Goal: Obtain resource: Download file/media

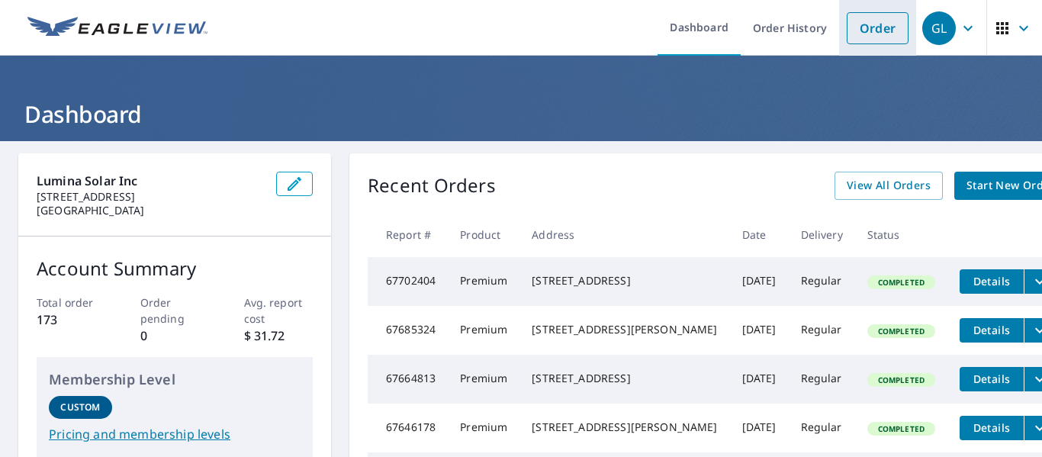
click at [870, 33] on link "Order" at bounding box center [878, 28] width 62 height 32
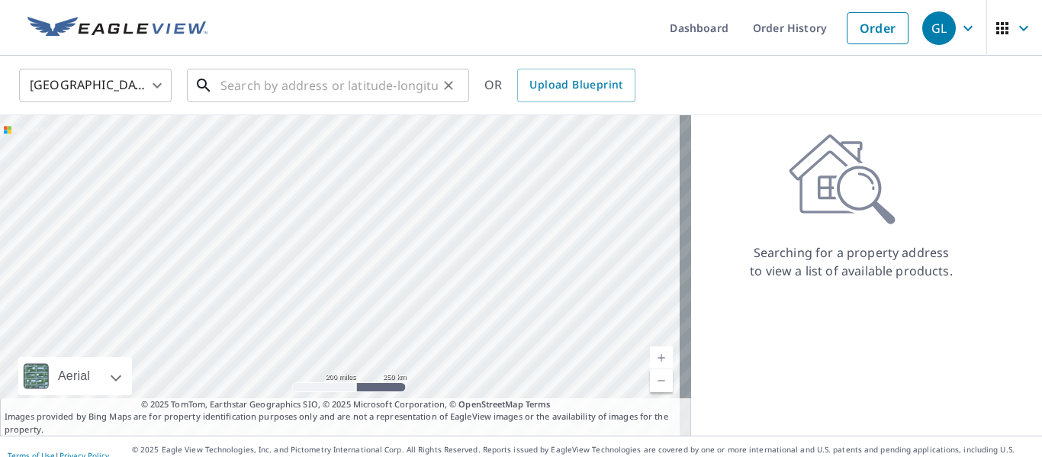
click at [326, 98] on input "text" at bounding box center [328, 85] width 217 height 43
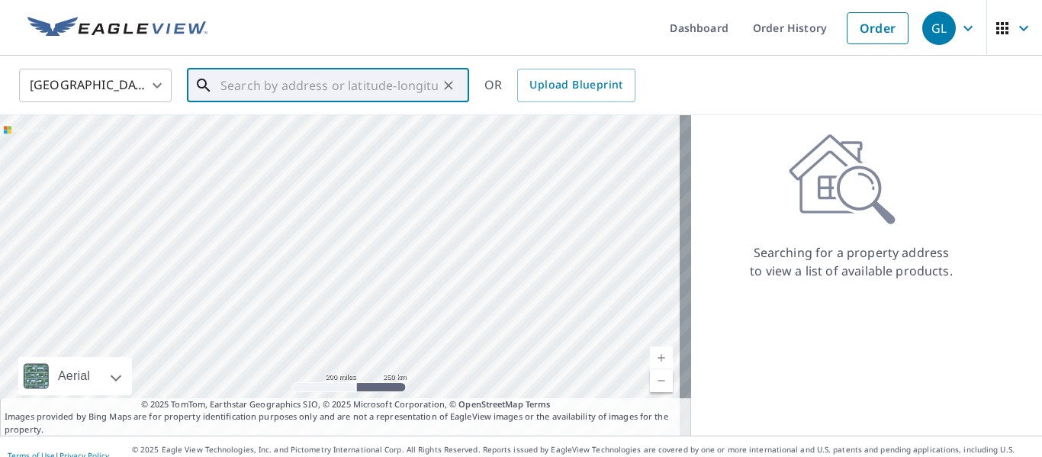
paste input "[STREET_ADDRESS][PERSON_NAME]"
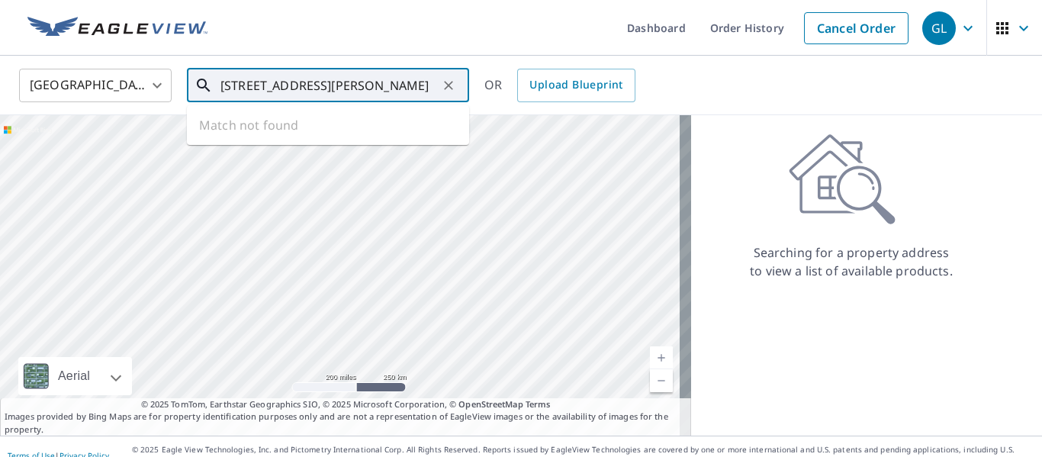
scroll to position [0, 48]
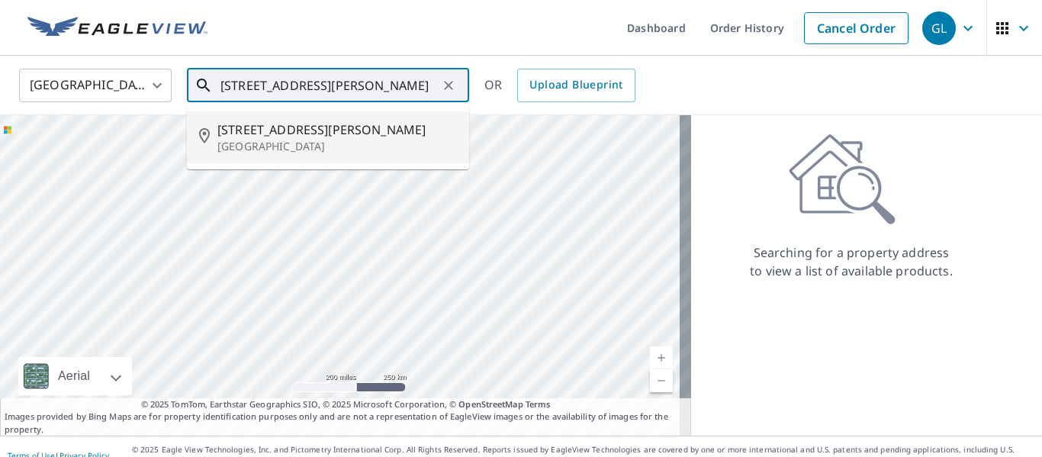
click at [330, 130] on span "[STREET_ADDRESS][PERSON_NAME]" at bounding box center [336, 130] width 239 height 18
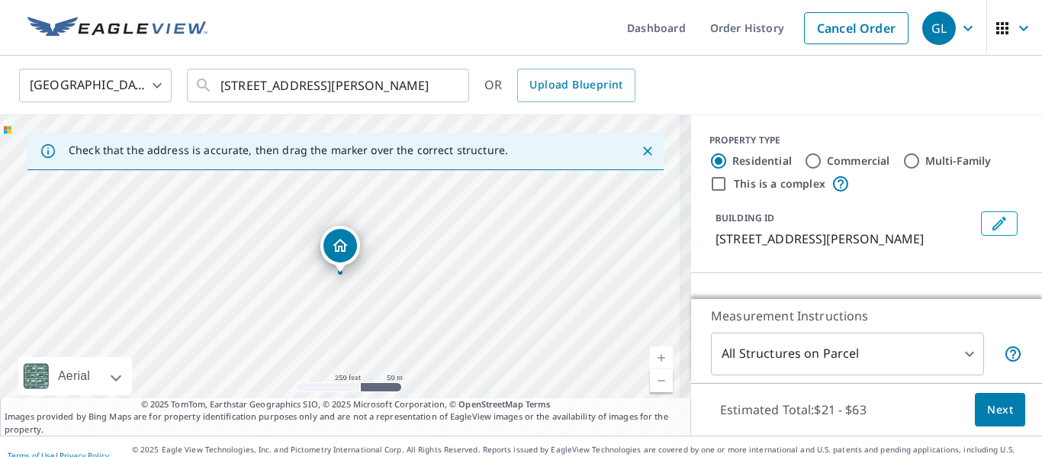
scroll to position [0, 0]
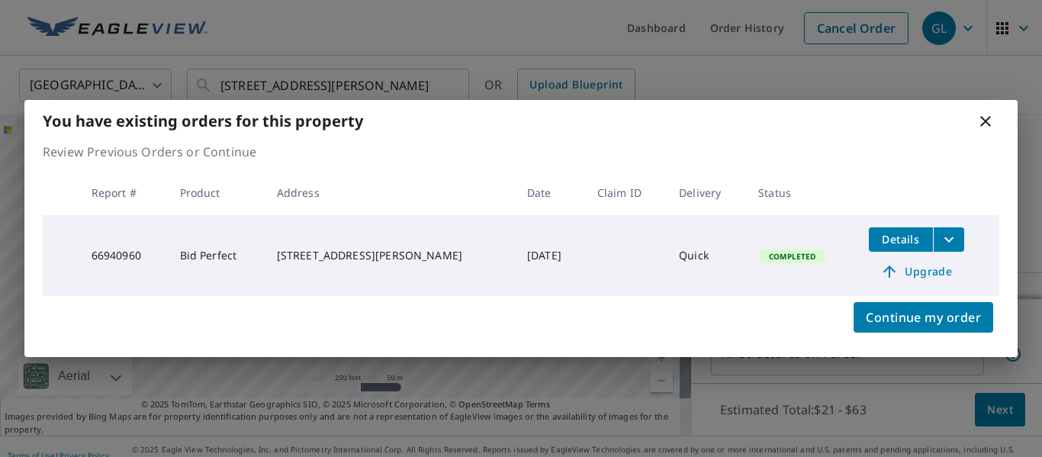
click at [947, 239] on icon "filesDropdownBtn-66940960" at bounding box center [949, 239] width 18 height 18
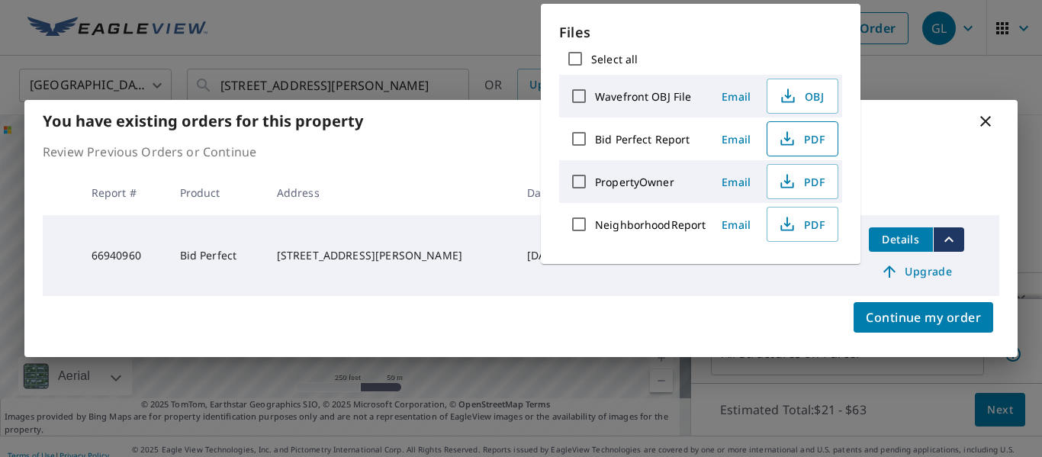
click at [819, 143] on span "PDF" at bounding box center [800, 139] width 49 height 18
click at [496, 23] on div "You have existing orders for this property Review Previous Orders or Continue R…" at bounding box center [521, 228] width 1042 height 457
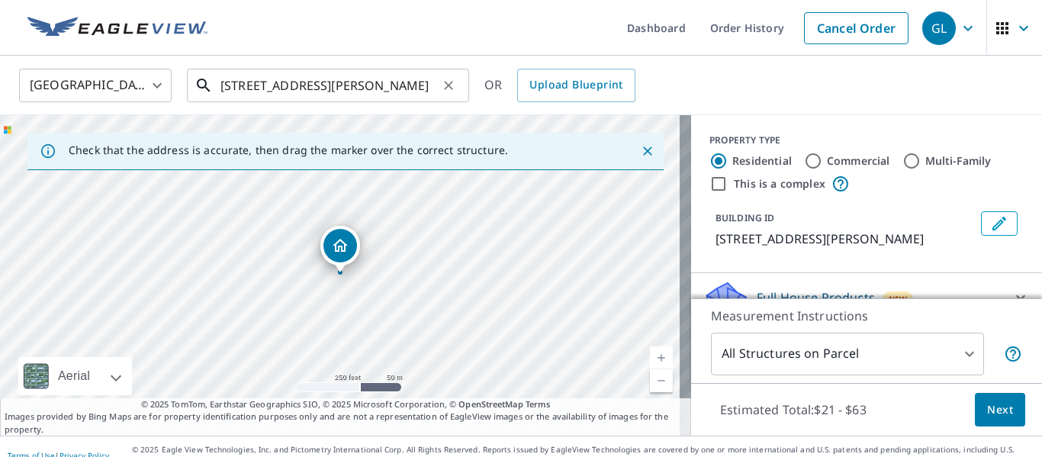
click at [324, 91] on input "[STREET_ADDRESS][PERSON_NAME]" at bounding box center [328, 85] width 217 height 43
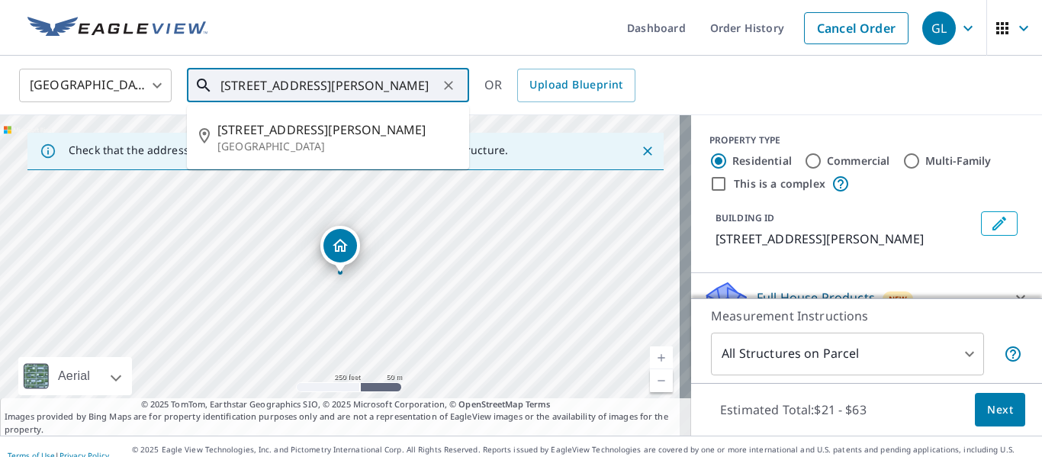
click at [324, 91] on input "[STREET_ADDRESS][PERSON_NAME]" at bounding box center [328, 85] width 217 height 43
paste input "[STREET_ADDRESS][PERSON_NAME]"
type input "[STREET_ADDRESS][PERSON_NAME]"
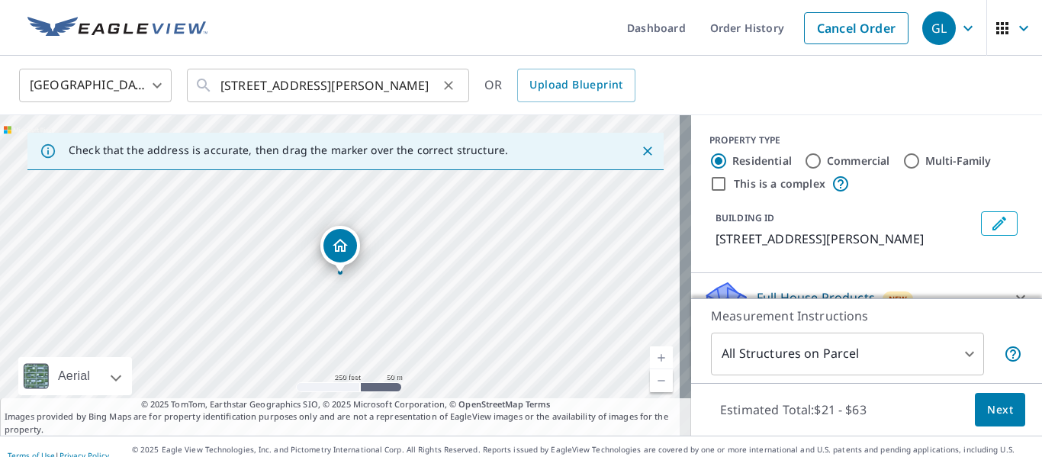
scroll to position [0, 0]
drag, startPoint x: 344, startPoint y: 281, endPoint x: 360, endPoint y: 312, distance: 35.1
click at [360, 312] on div "[STREET_ADDRESS][PERSON_NAME]" at bounding box center [345, 275] width 691 height 320
drag, startPoint x: 359, startPoint y: 288, endPoint x: 368, endPoint y: 328, distance: 41.3
click at [368, 328] on div "[STREET_ADDRESS][PERSON_NAME]" at bounding box center [345, 275] width 691 height 320
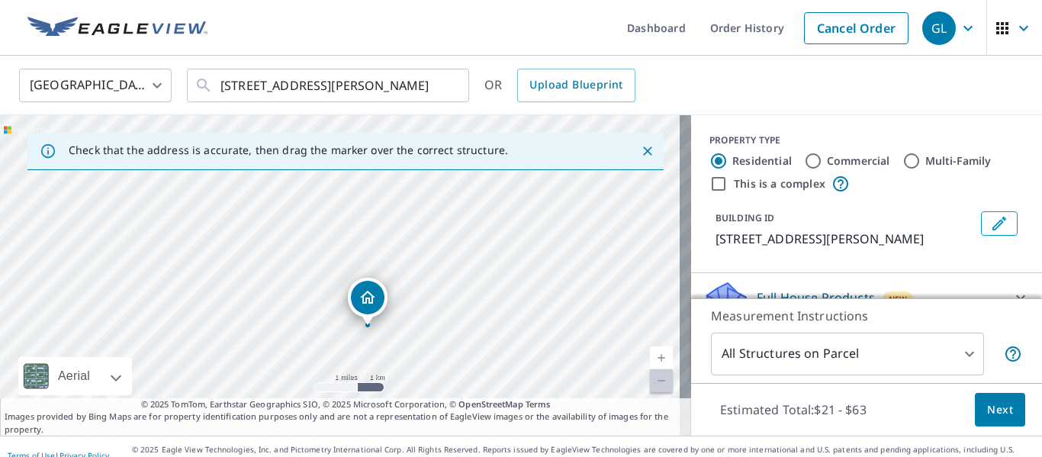
drag, startPoint x: 484, startPoint y: 337, endPoint x: 487, endPoint y: 244, distance: 93.1
click at [487, 244] on div "[STREET_ADDRESS][PERSON_NAME]" at bounding box center [345, 275] width 691 height 320
drag, startPoint x: 485, startPoint y: 247, endPoint x: 498, endPoint y: 323, distance: 76.6
click at [498, 323] on div "[STREET_ADDRESS][PERSON_NAME]" at bounding box center [345, 275] width 691 height 320
drag, startPoint x: 495, startPoint y: 344, endPoint x: 529, endPoint y: 272, distance: 79.2
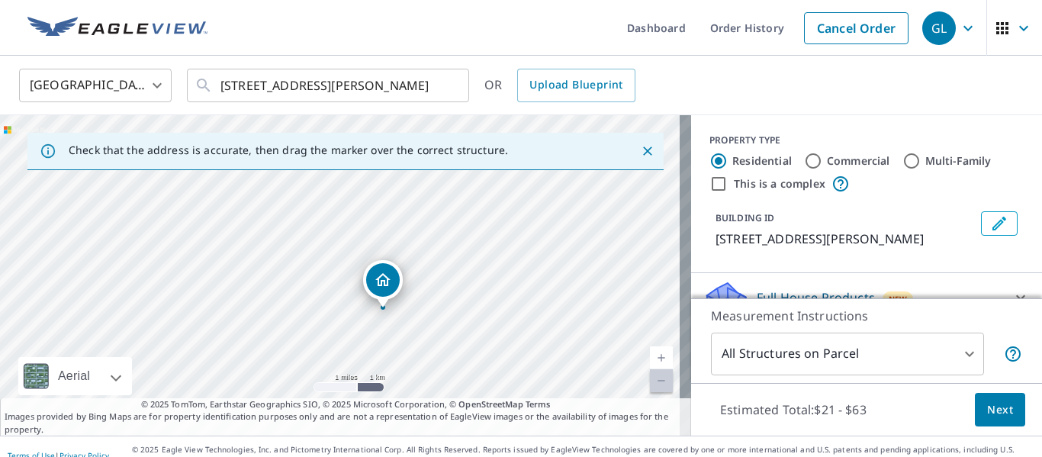
click at [529, 272] on div "[STREET_ADDRESS][PERSON_NAME]" at bounding box center [345, 275] width 691 height 320
drag, startPoint x: 249, startPoint y: 329, endPoint x: 261, endPoint y: 333, distance: 11.8
click at [265, 333] on div "[STREET_ADDRESS][PERSON_NAME]" at bounding box center [345, 275] width 691 height 320
drag, startPoint x: 604, startPoint y: 214, endPoint x: 553, endPoint y: 298, distance: 98.9
click at [553, 298] on div "[STREET_ADDRESS][PERSON_NAME]" at bounding box center [345, 275] width 691 height 320
